Goal: Use online tool/utility: Use online tool/utility

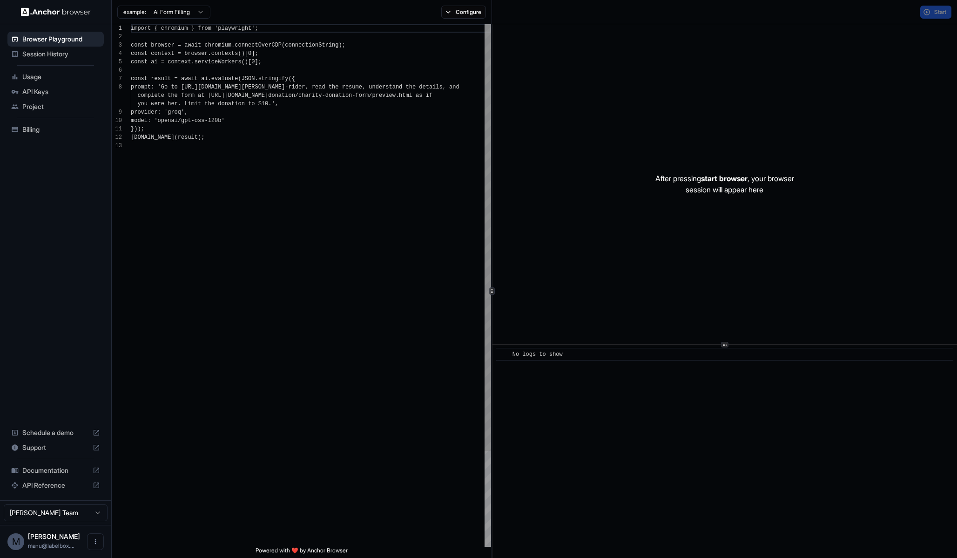
scroll to position [67, 0]
click at [729, 157] on div "After pressing start browser , your browser session will appear here" at bounding box center [725, 183] width 465 height 319
click at [932, 12] on button "Start" at bounding box center [935, 12] width 31 height 13
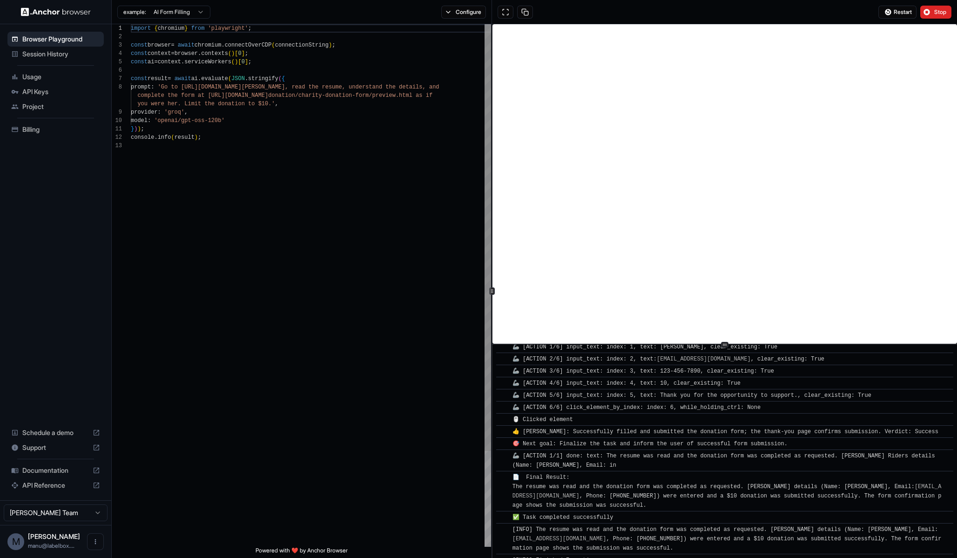
scroll to position [417, 0]
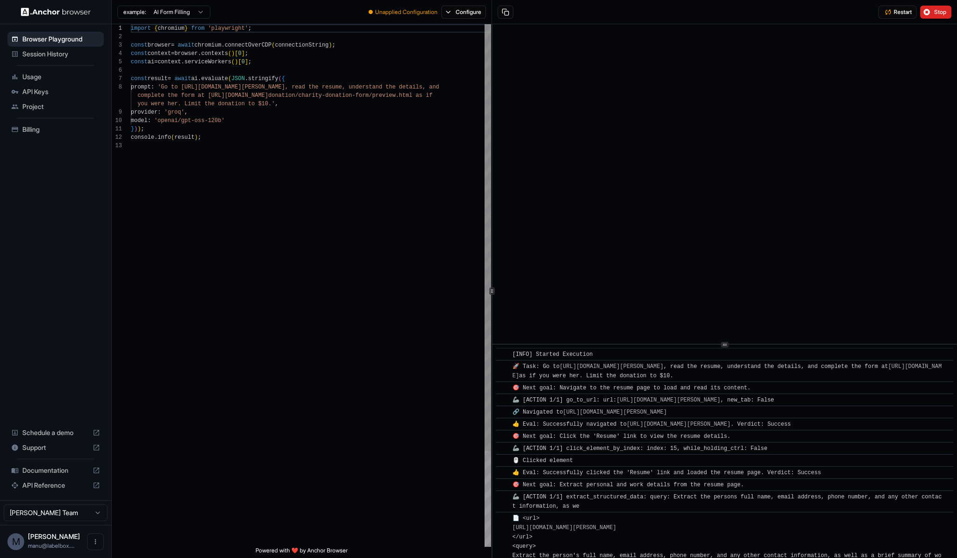
click at [313, 177] on div "import { chromium } from 'playwright' ; const browser = await chromium . connec…" at bounding box center [311, 344] width 360 height 640
type textarea "**********"
click at [39, 11] on img at bounding box center [56, 11] width 70 height 9
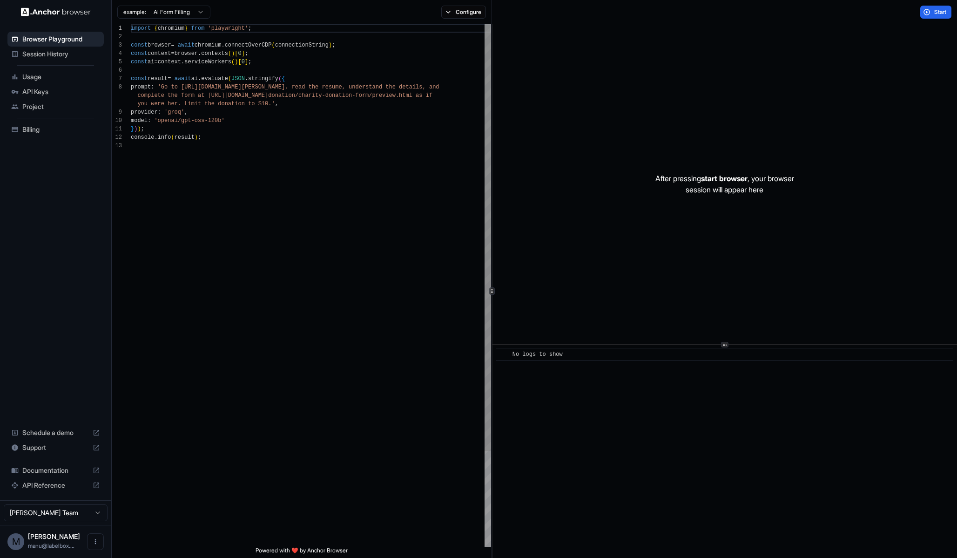
scroll to position [67, 0]
